Goal: Task Accomplishment & Management: Use online tool/utility

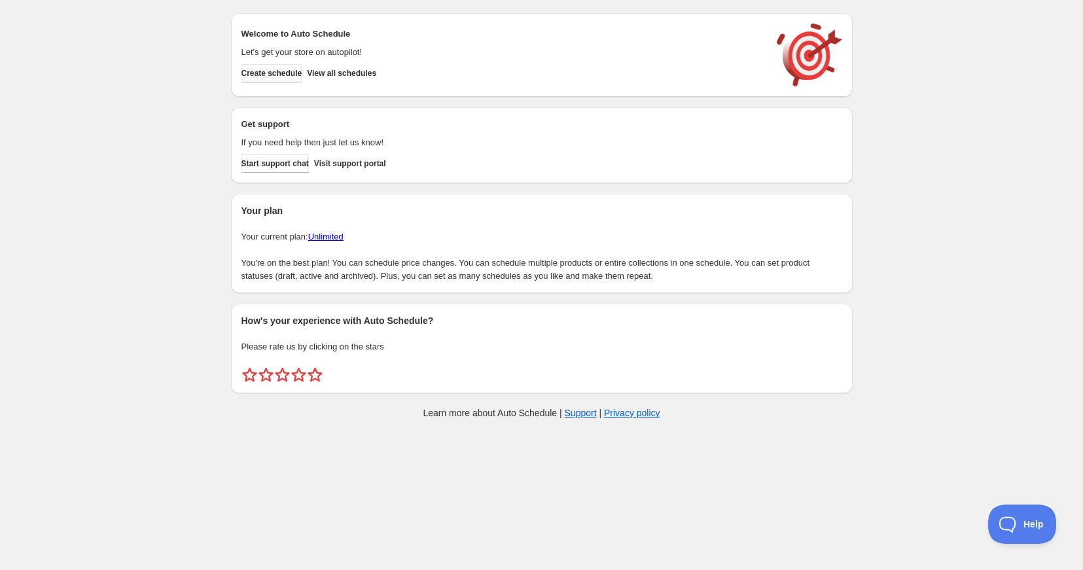
click at [277, 71] on span "Create schedule" at bounding box center [271, 73] width 61 height 10
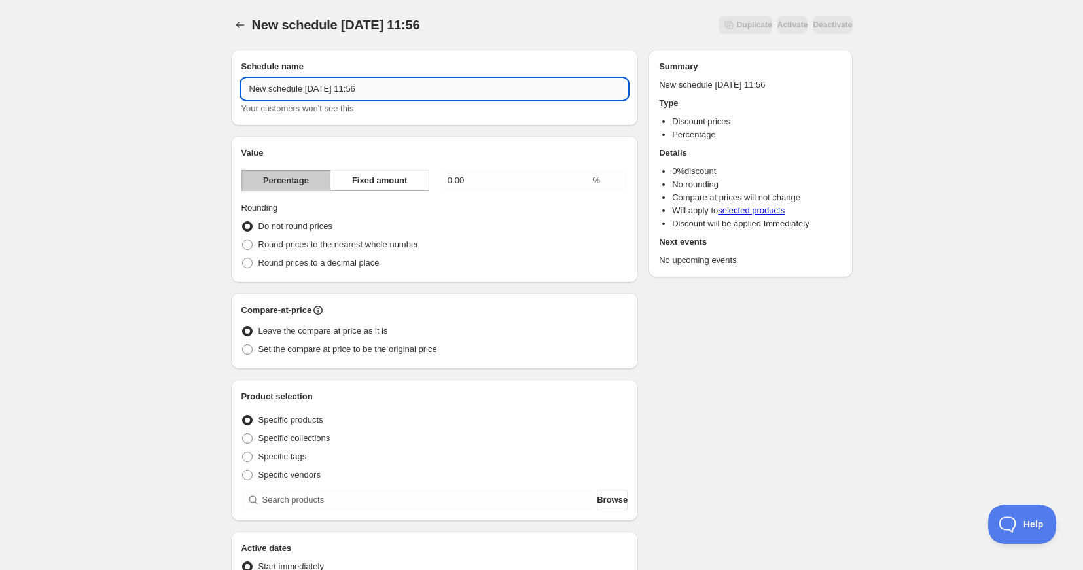
drag, startPoint x: 388, startPoint y: 90, endPoint x: 245, endPoint y: 80, distance: 143.6
click at [245, 80] on input "New schedule [DATE] 11:56" at bounding box center [434, 89] width 387 height 21
type input "[DATE] Sale 2025"
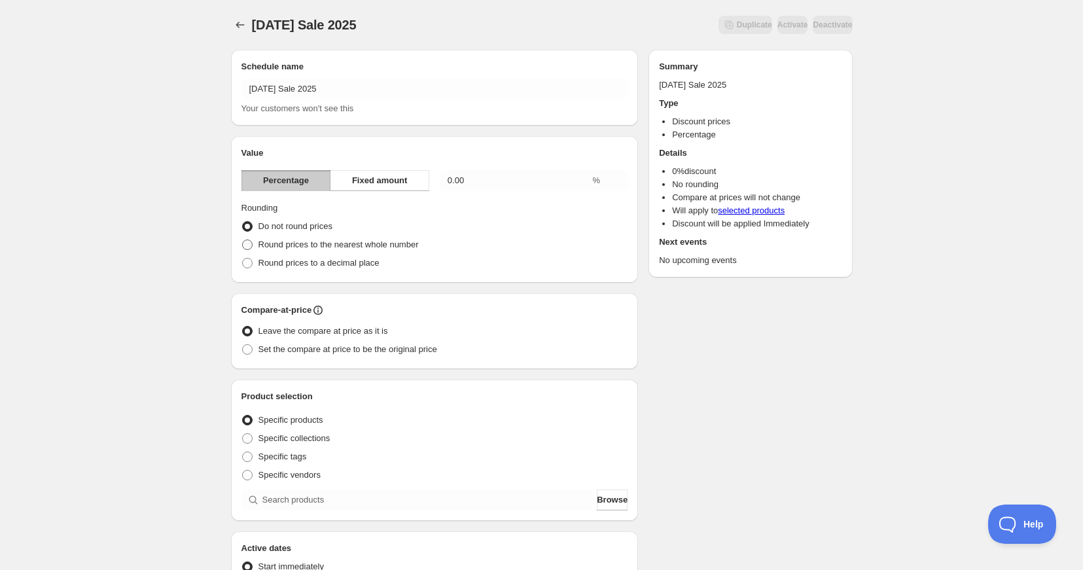
click at [247, 245] on span at bounding box center [247, 244] width 10 height 10
click at [243, 240] on input "Round prices to the nearest whole number" at bounding box center [242, 239] width 1 height 1
radio input "true"
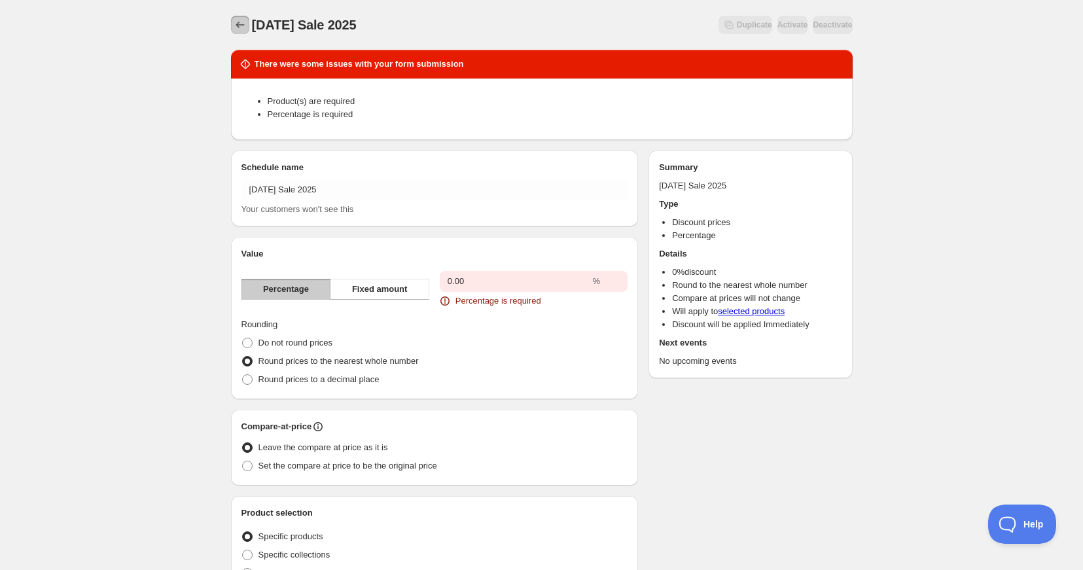
click at [240, 26] on icon "Schedules" at bounding box center [240, 24] width 13 height 13
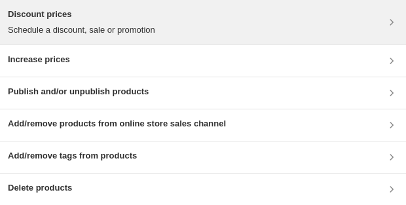
click at [213, 29] on div "Discount prices Schedule a discount, sale or promotion" at bounding box center [203, 22] width 390 height 29
